Goal: Task Accomplishment & Management: Use online tool/utility

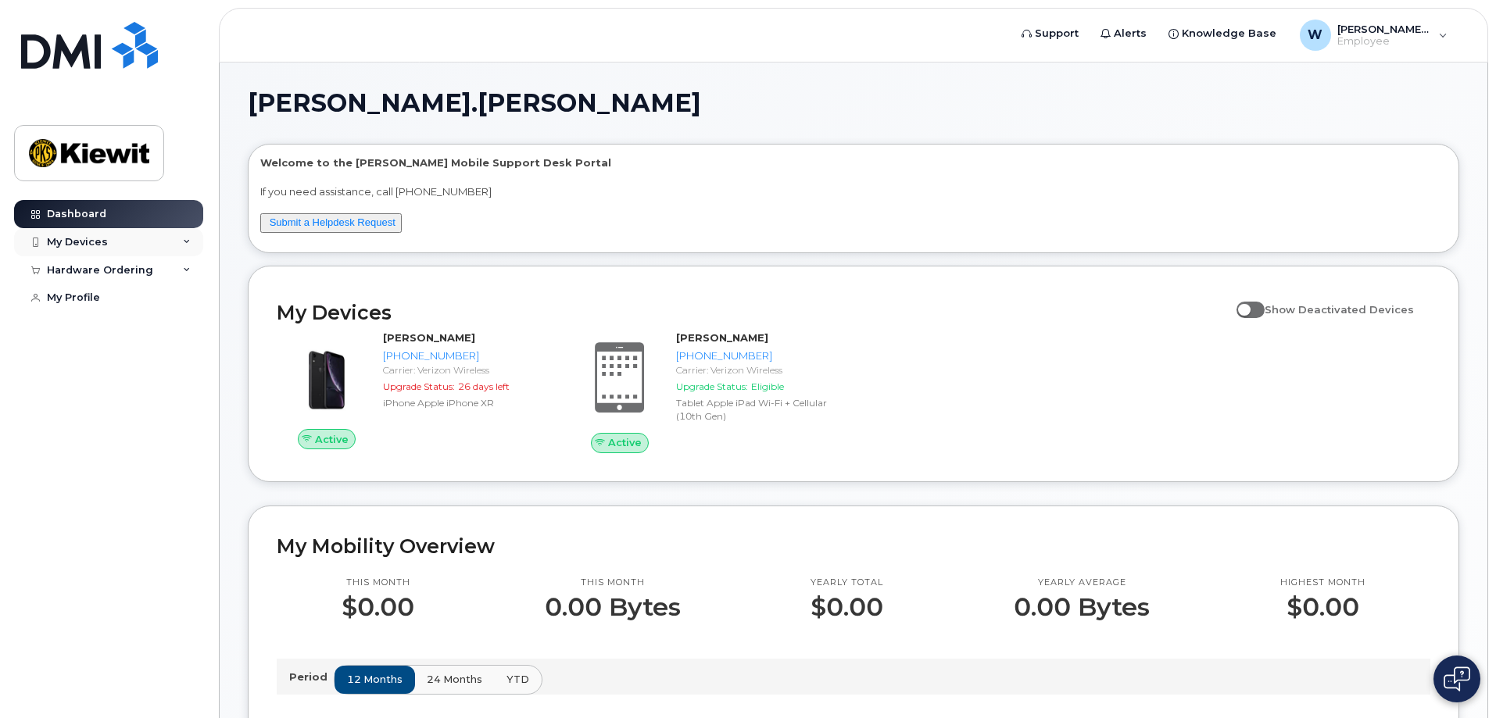
click at [181, 238] on div "My Devices" at bounding box center [108, 242] width 189 height 28
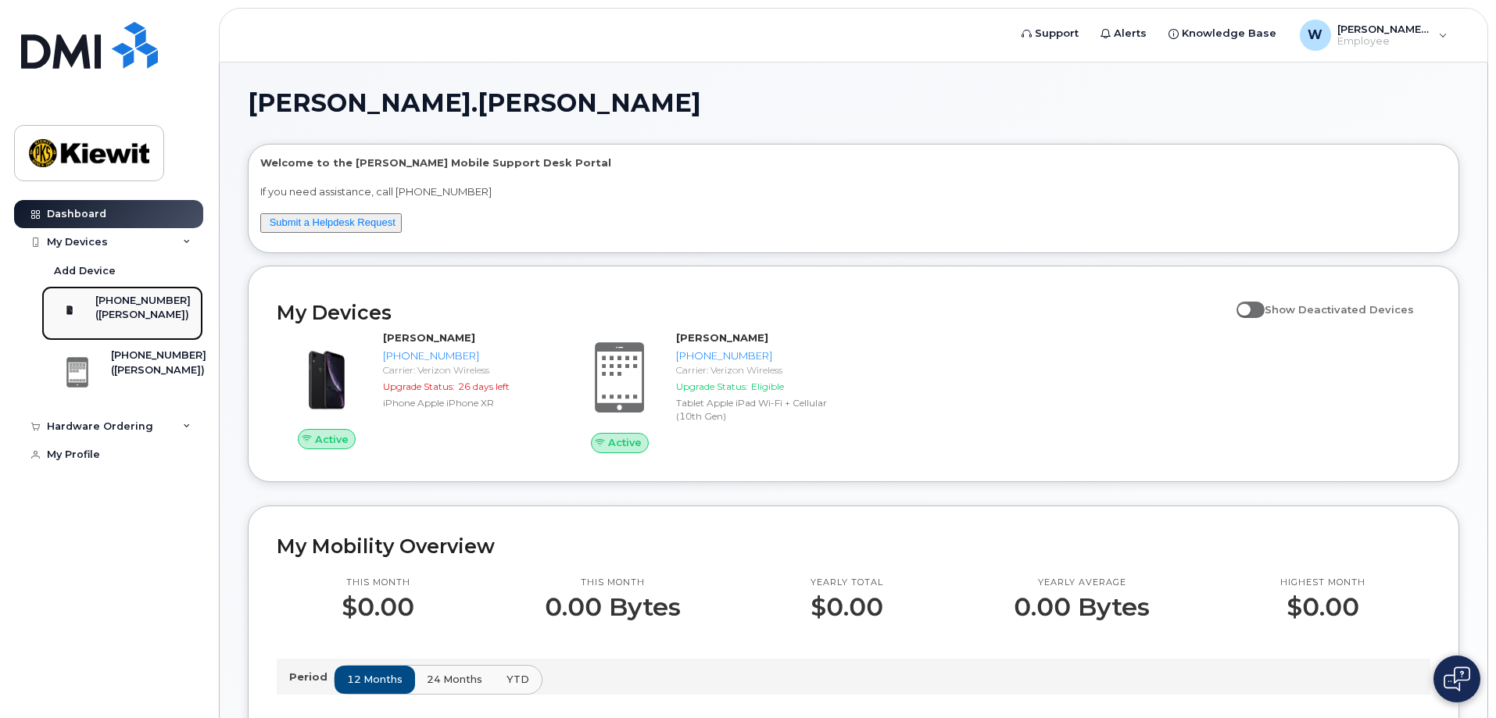
click at [156, 304] on div "[PHONE_NUMBER]" at bounding box center [142, 301] width 95 height 14
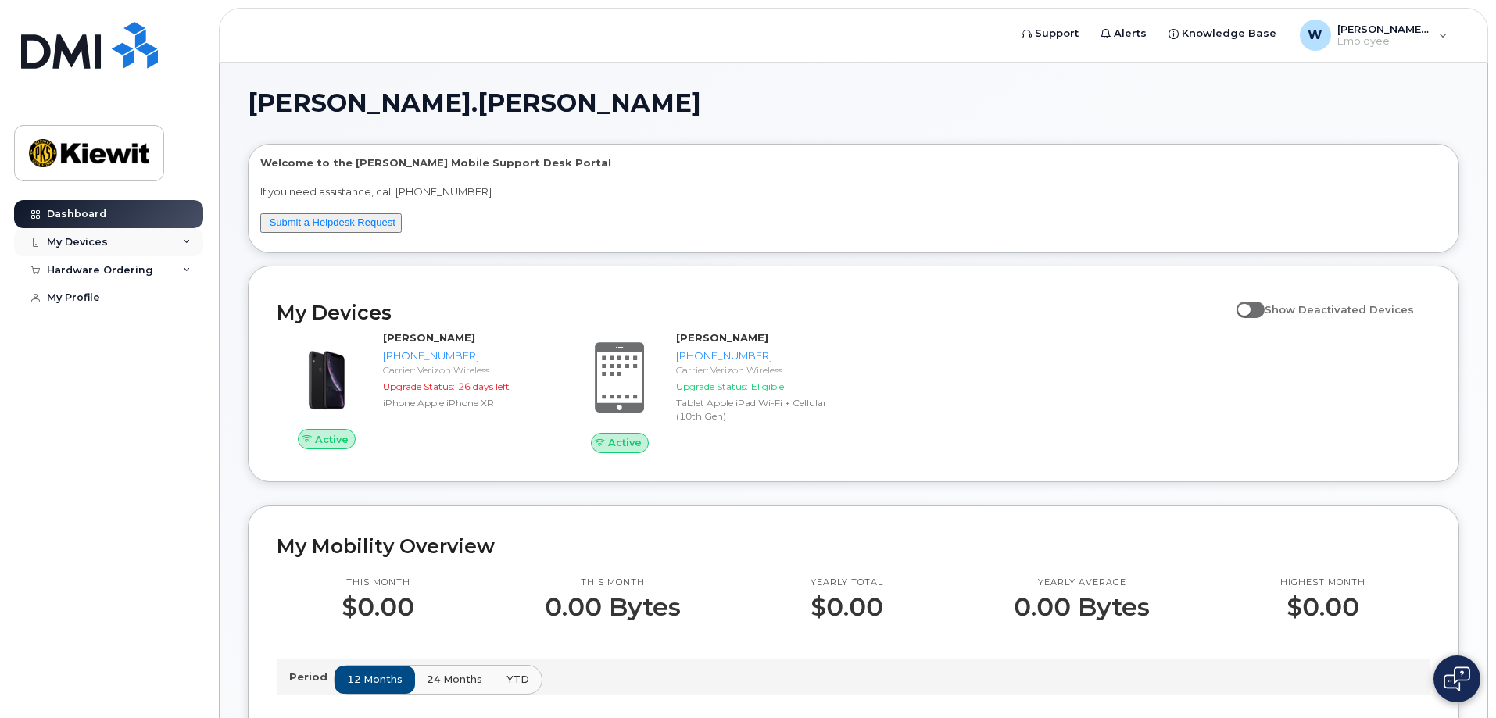
click at [183, 240] on icon at bounding box center [187, 242] width 8 height 8
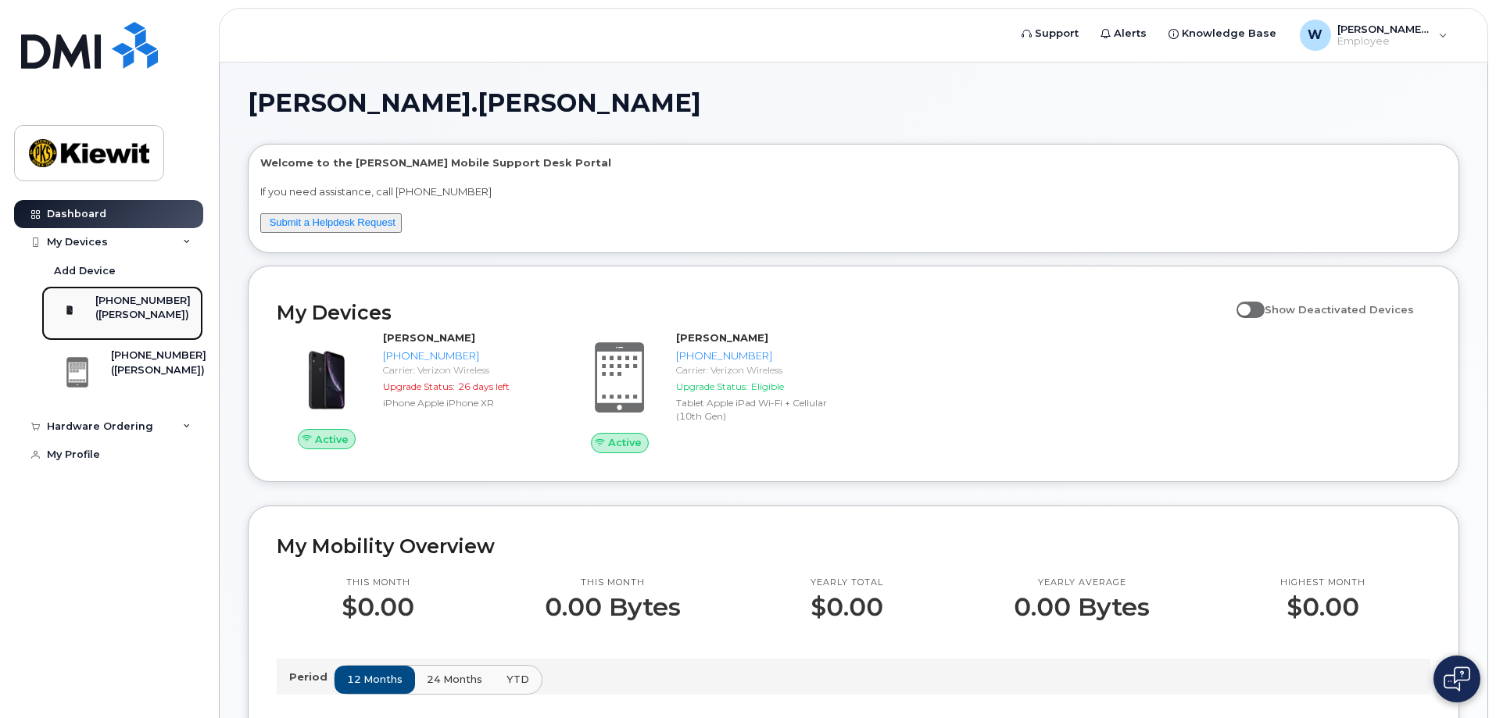
click at [149, 311] on div "([PERSON_NAME])" at bounding box center [142, 315] width 95 height 14
click at [144, 301] on div "[PHONE_NUMBER]" at bounding box center [142, 301] width 95 height 14
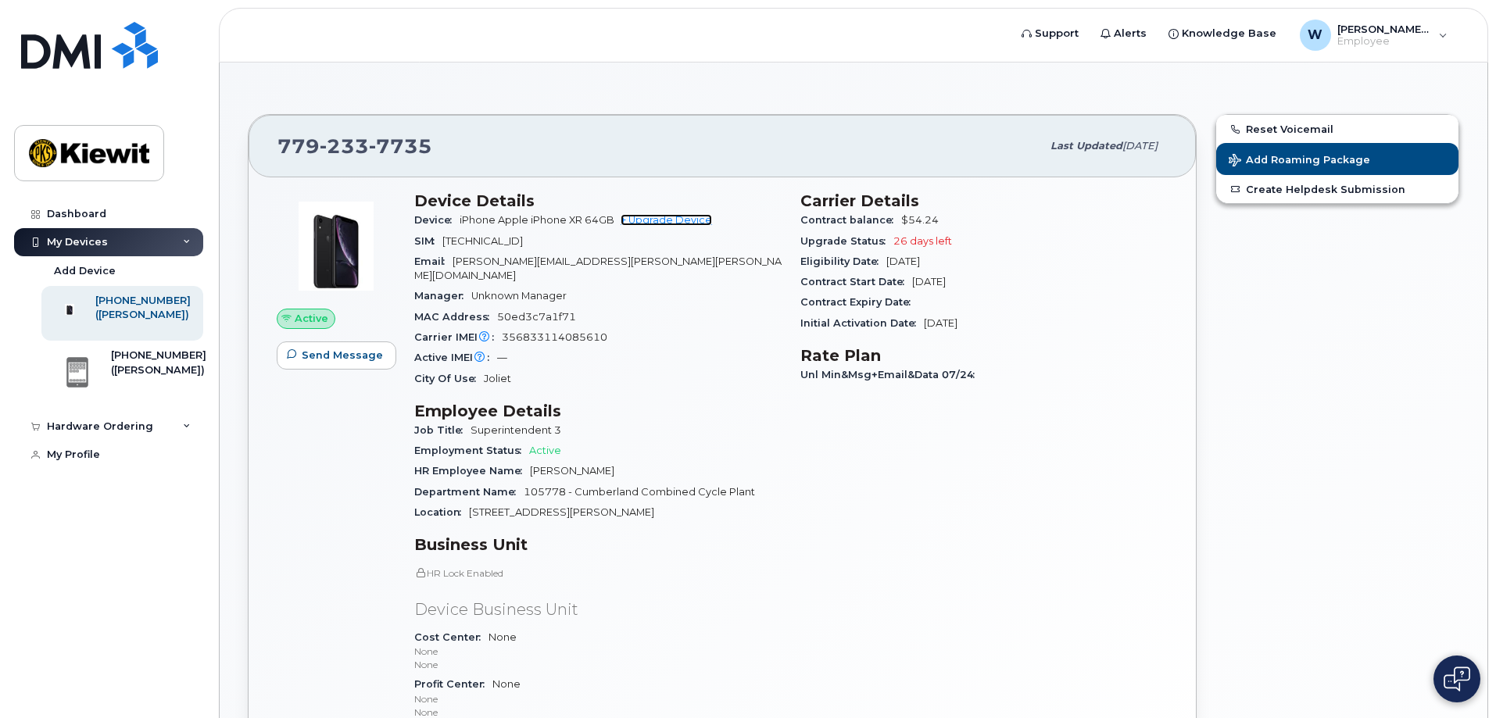
click at [668, 220] on link "+ Upgrade Device" at bounding box center [666, 220] width 91 height 12
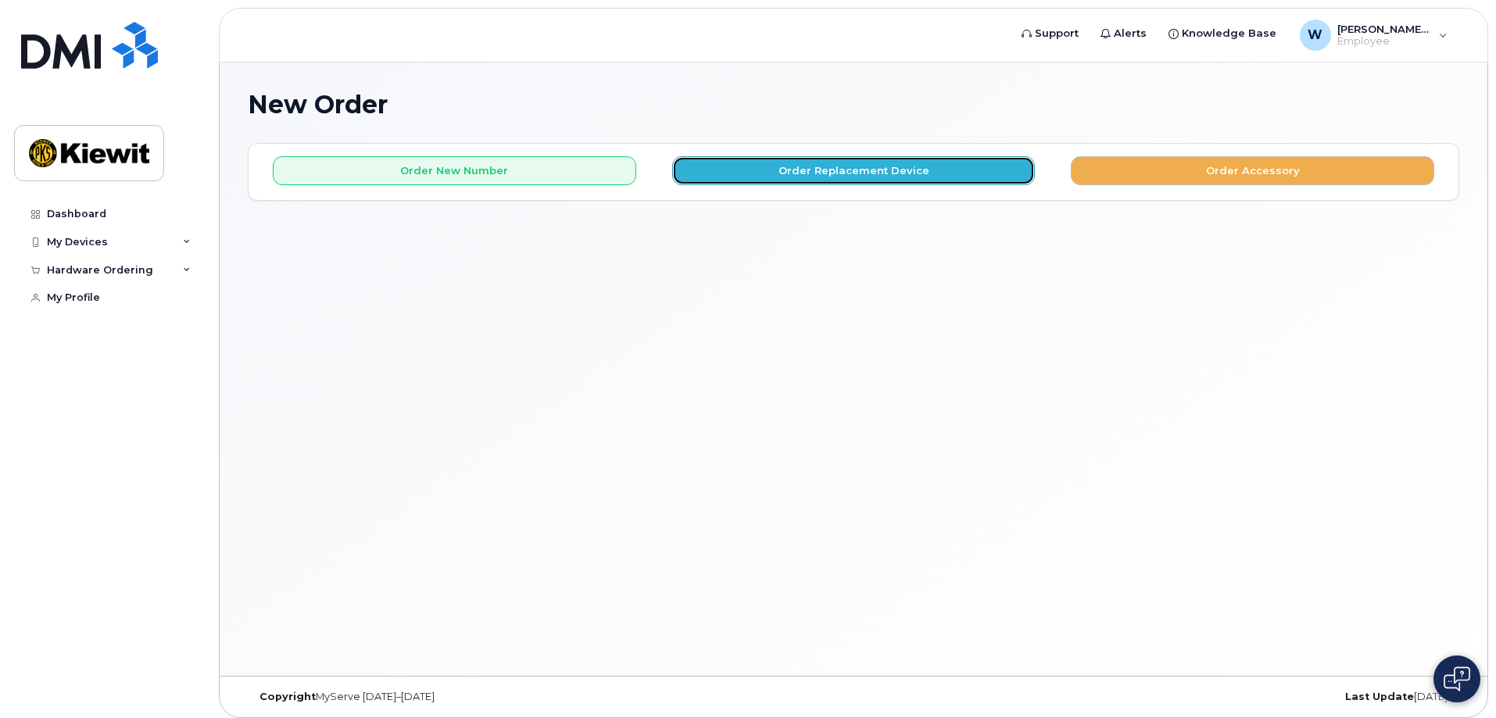
click at [859, 169] on button "Order Replacement Device" at bounding box center [854, 170] width 364 height 29
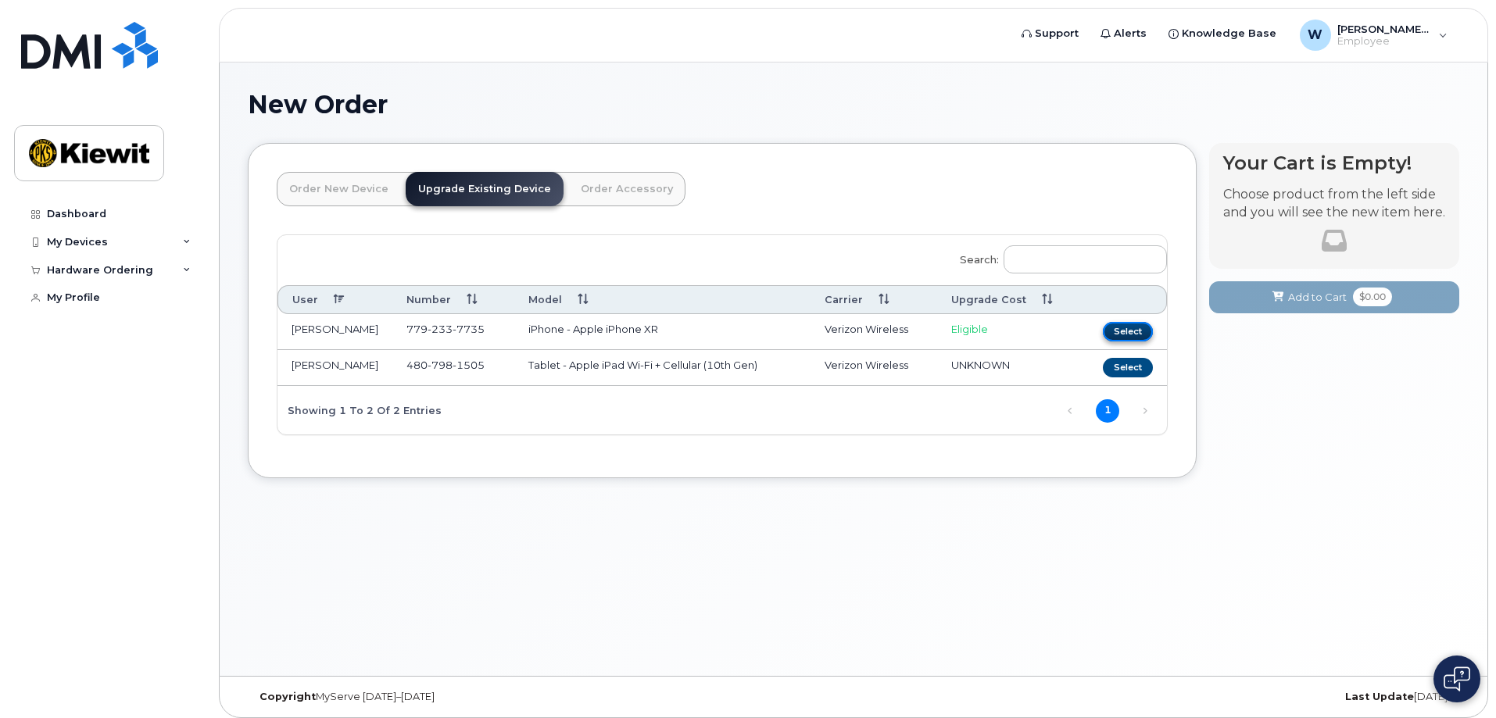
click at [1139, 332] on button "Select" at bounding box center [1128, 332] width 50 height 20
